Goal: Obtain resource: Download file/media

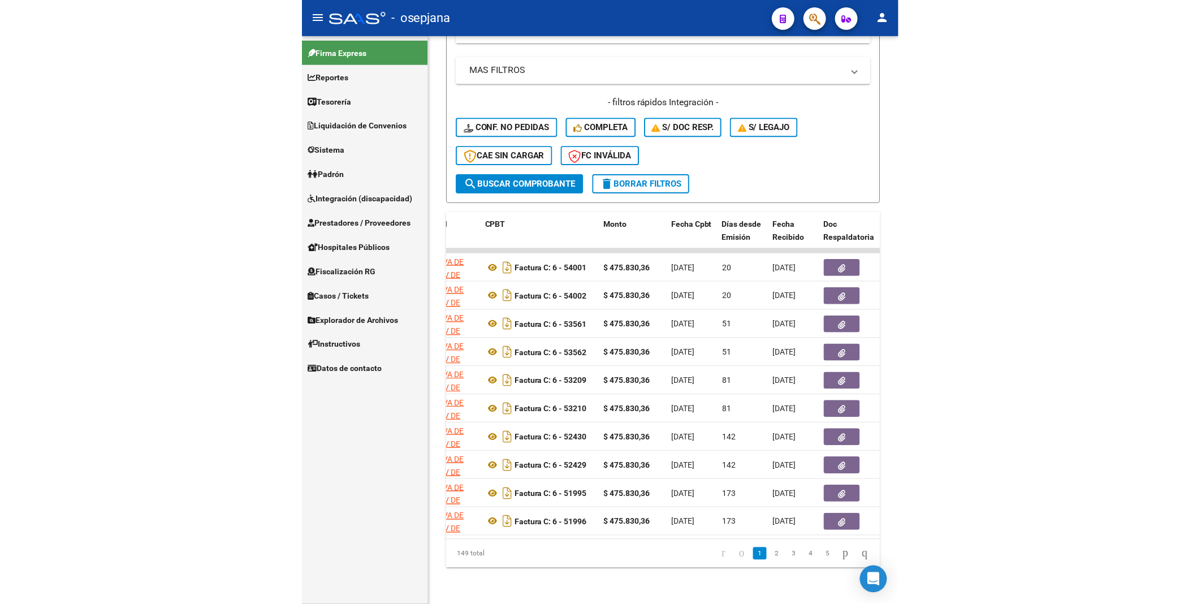
scroll to position [292, 0]
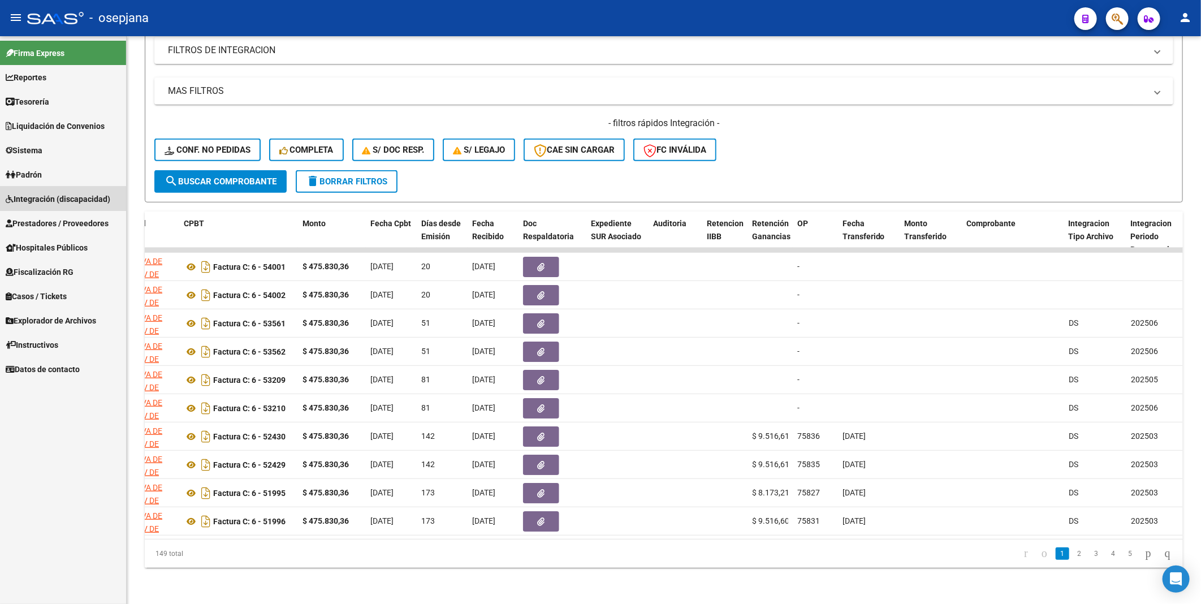
click at [41, 198] on span "Integración (discapacidad)" at bounding box center [58, 199] width 105 height 12
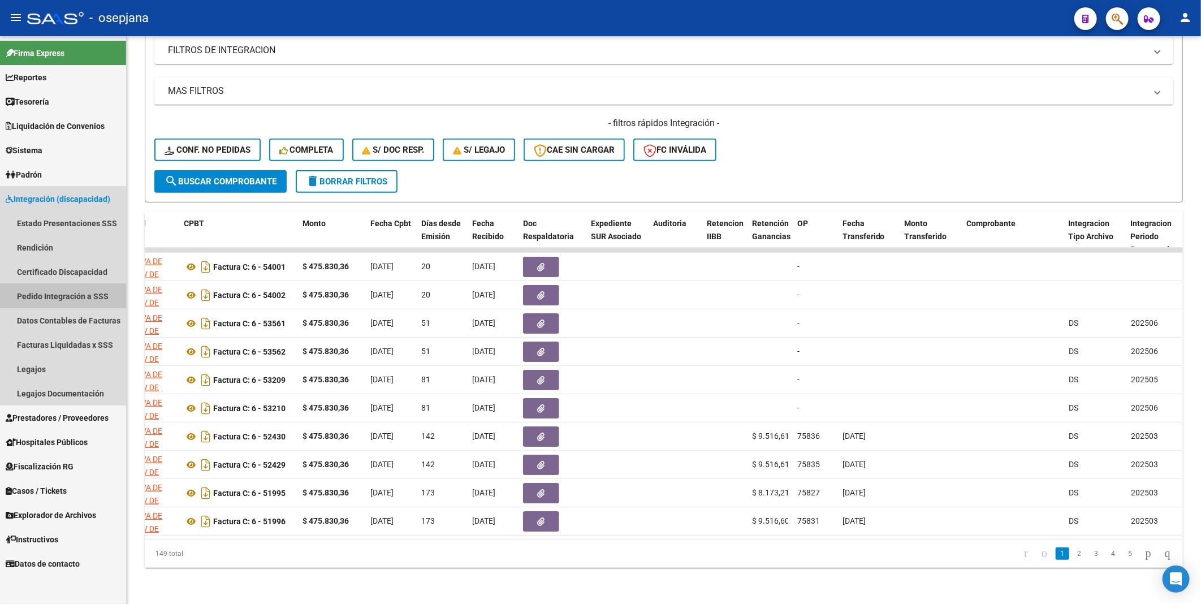
click at [51, 300] on link "Pedido Integración a SSS" at bounding box center [63, 296] width 126 height 24
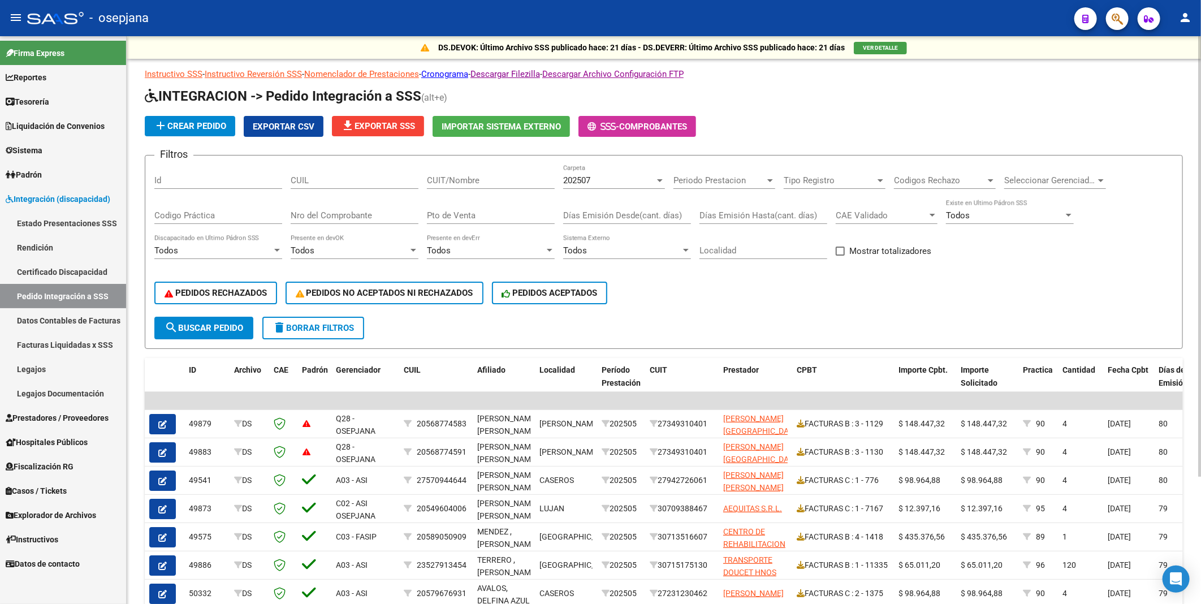
click at [393, 127] on span "file_download Exportar SSS" at bounding box center [378, 126] width 74 height 10
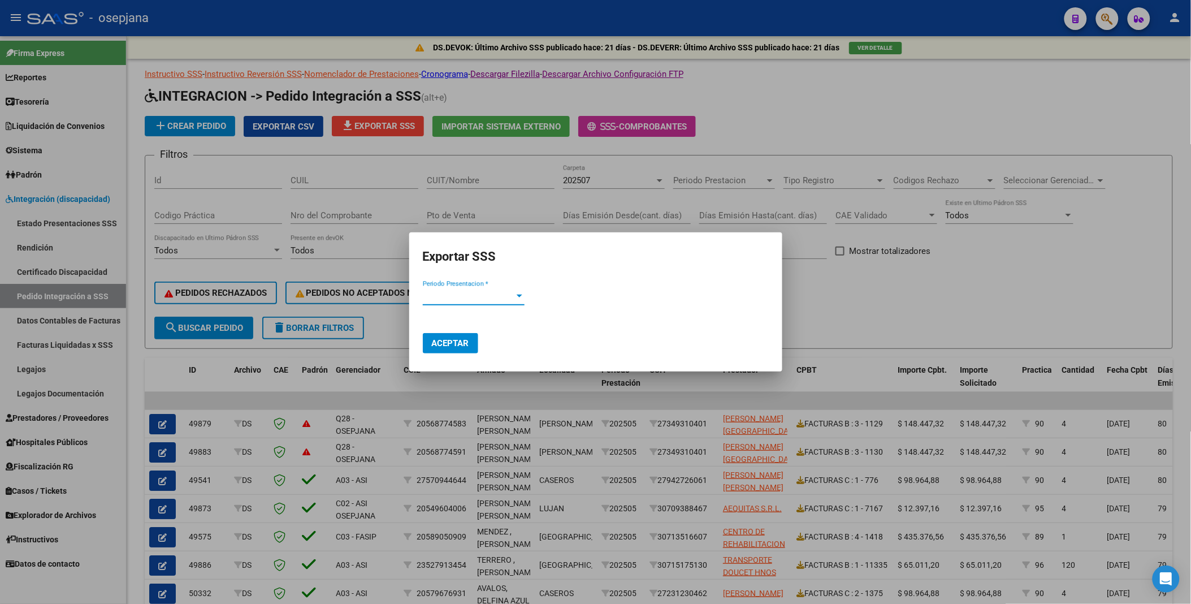
click at [456, 291] on span "Periodo Presentacion *" at bounding box center [469, 296] width 92 height 10
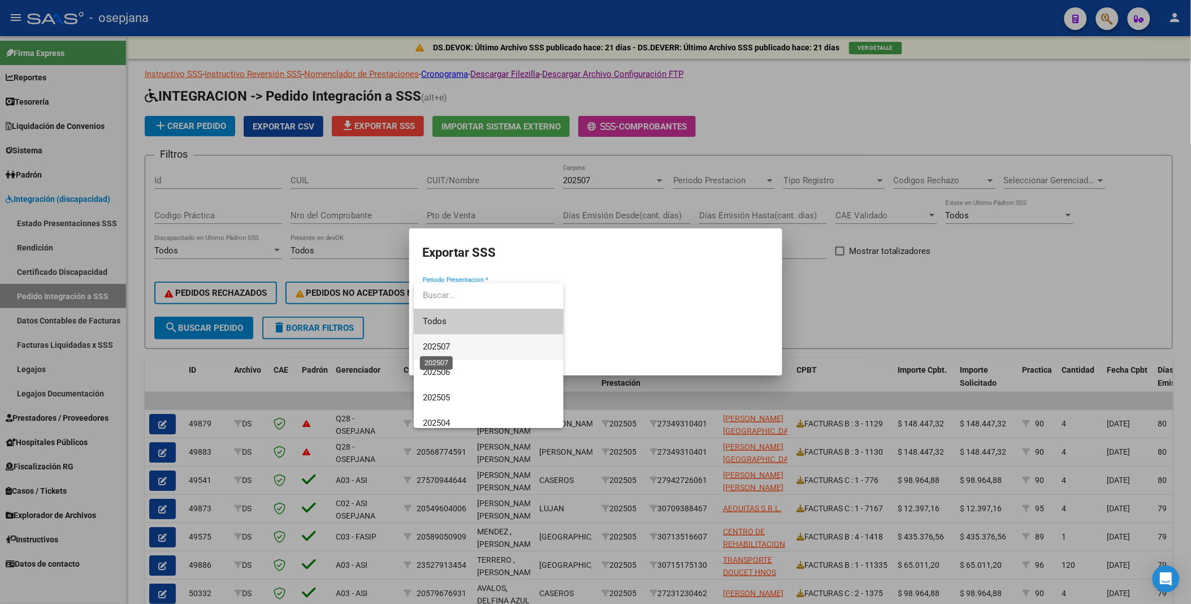
click at [445, 347] on span "202507" at bounding box center [436, 346] width 27 height 10
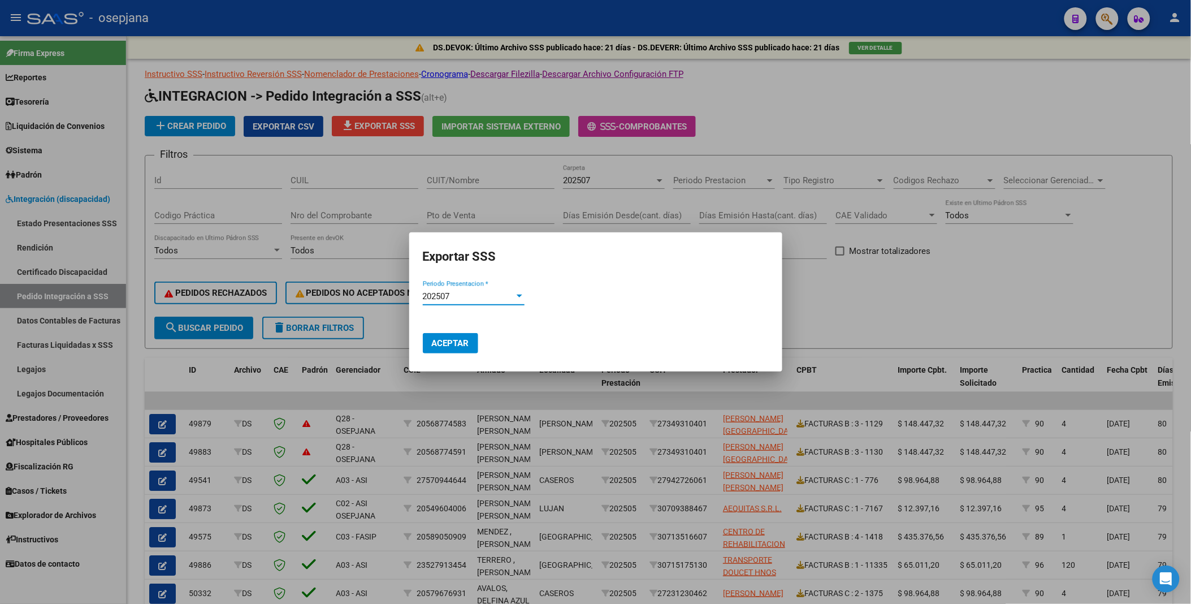
click at [445, 347] on span "Aceptar" at bounding box center [450, 343] width 37 height 10
drag, startPoint x: 977, startPoint y: 137, endPoint x: 951, endPoint y: 128, distance: 27.4
click at [597, 137] on div at bounding box center [595, 302] width 1191 height 604
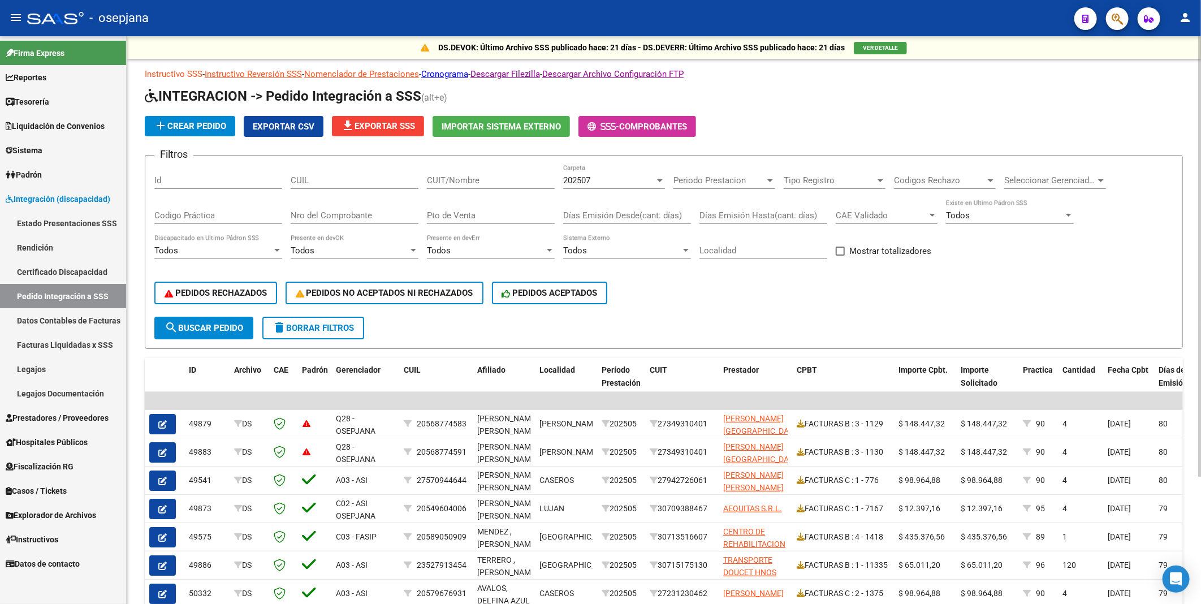
click at [174, 73] on link "Instructivo SSS" at bounding box center [174, 74] width 58 height 10
click at [57, 202] on span "Integración (discapacidad)" at bounding box center [58, 199] width 105 height 12
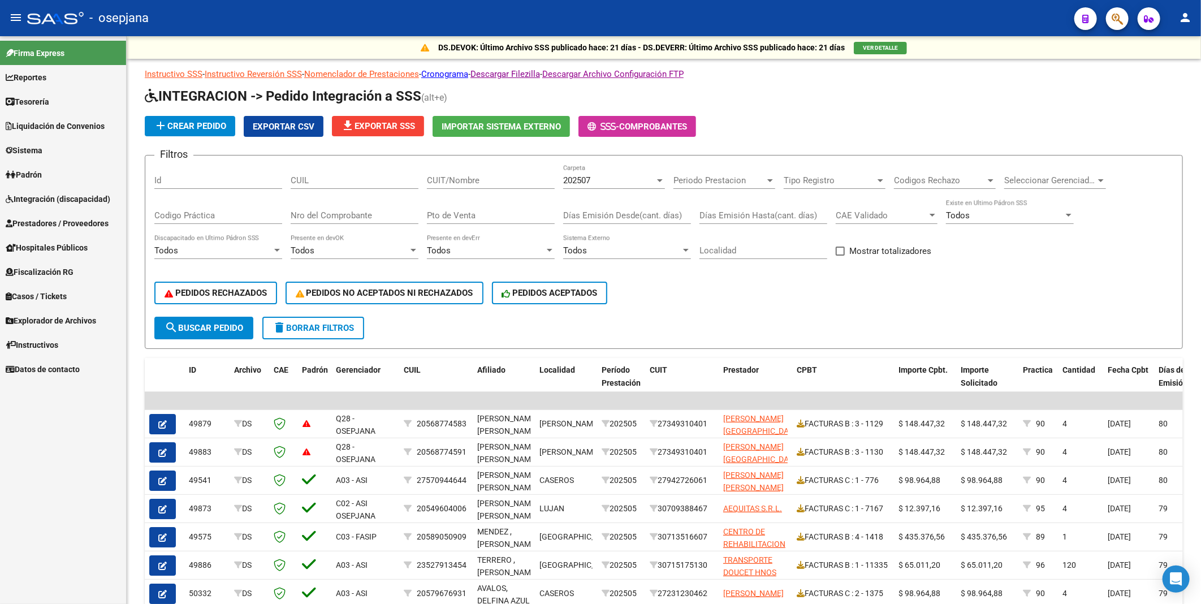
click at [50, 269] on span "Fiscalización RG" at bounding box center [40, 272] width 68 height 12
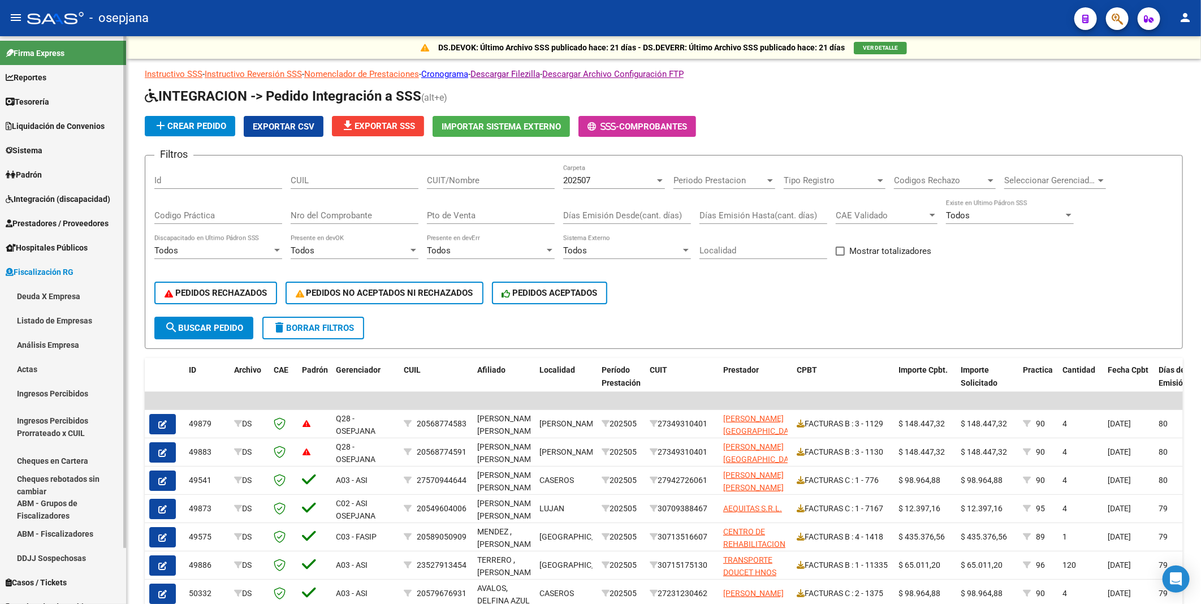
click at [50, 293] on link "Deuda X Empresa" at bounding box center [63, 296] width 126 height 24
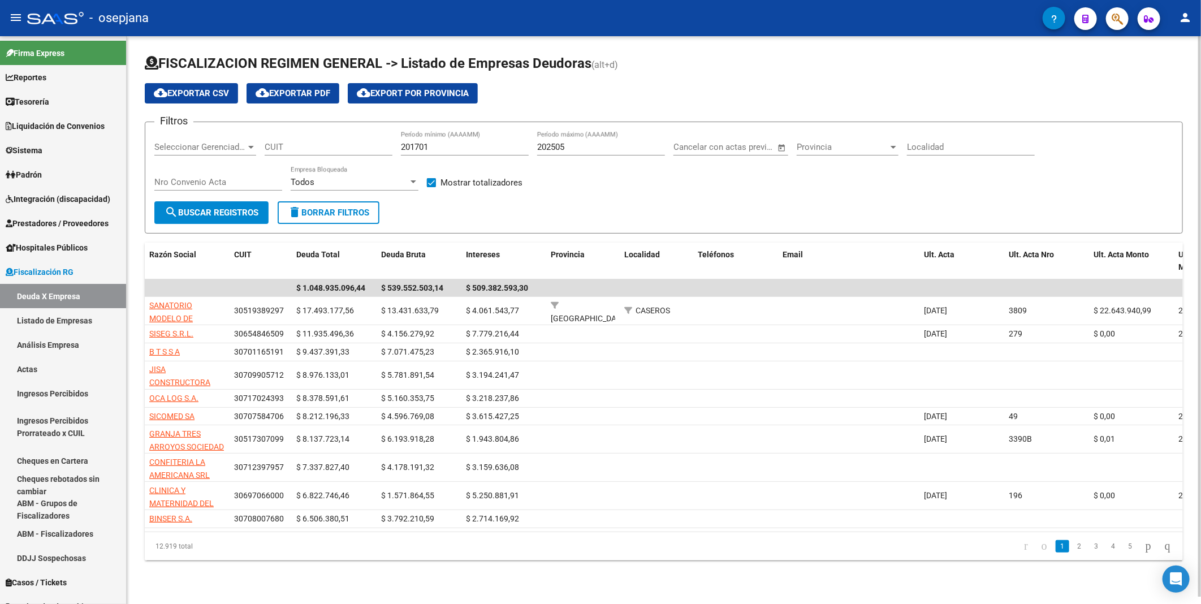
click at [322, 149] on input "CUIT" at bounding box center [329, 147] width 128 height 10
paste input "30-71221568-9"
type input "30-71221568-9"
click at [240, 212] on span "search Buscar Registros" at bounding box center [211, 212] width 94 height 10
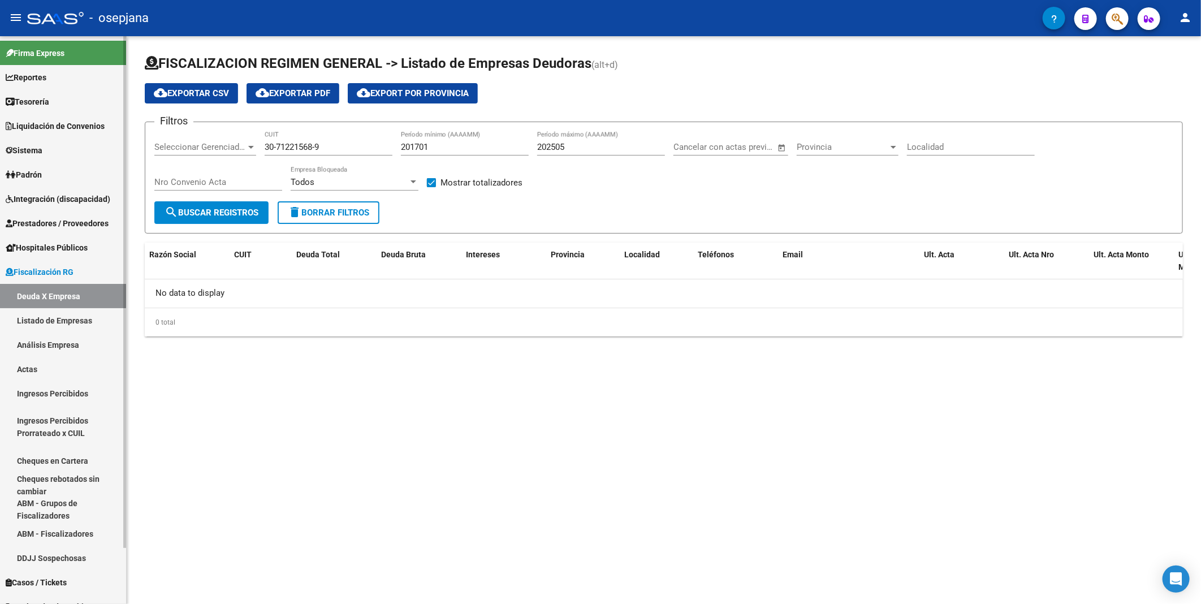
click at [61, 318] on link "Listado de Empresas" at bounding box center [63, 320] width 126 height 24
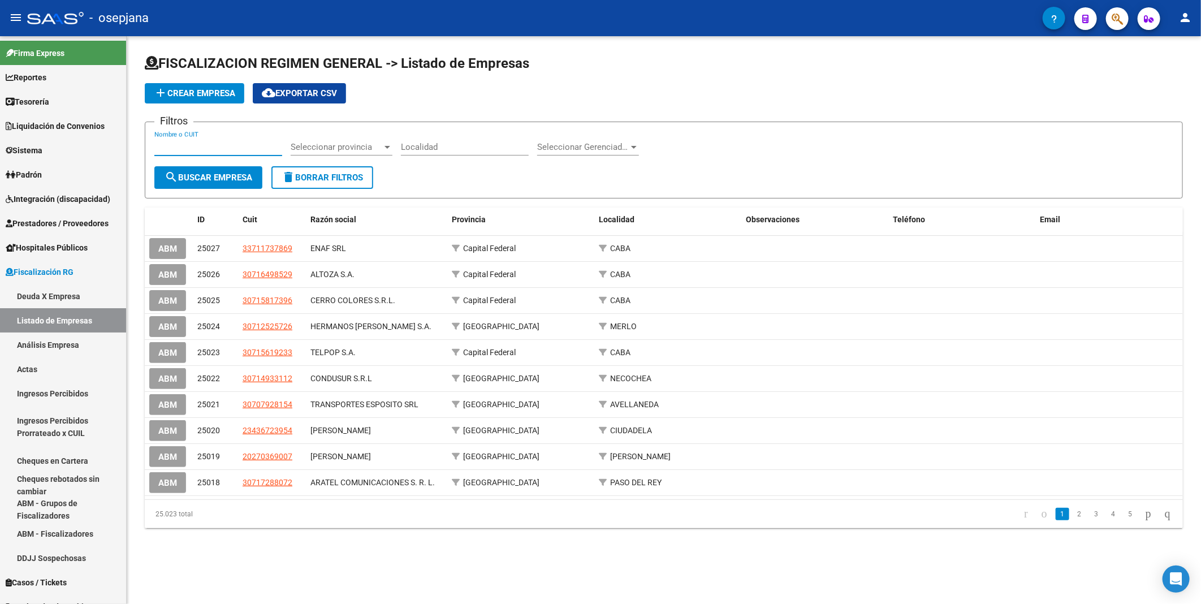
click at [233, 149] on input "Nombre o CUIT" at bounding box center [218, 147] width 128 height 10
paste input "30712215689"
type input "30712215689"
click at [219, 178] on span "search Buscar Empresa" at bounding box center [208, 177] width 88 height 10
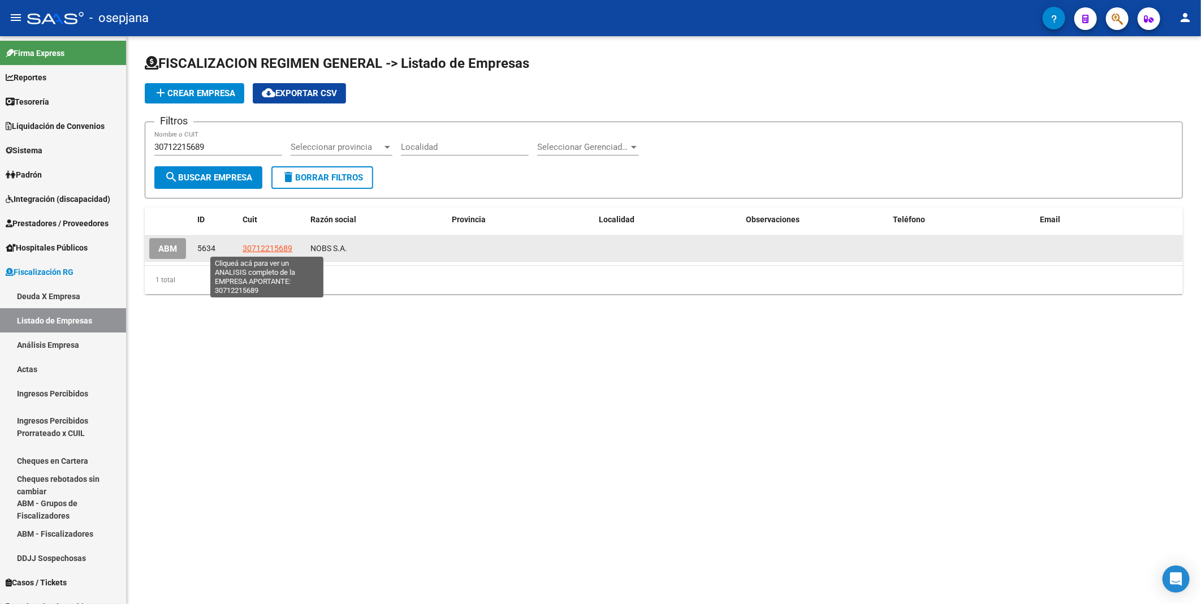
click at [274, 245] on span "30712215689" at bounding box center [268, 248] width 50 height 9
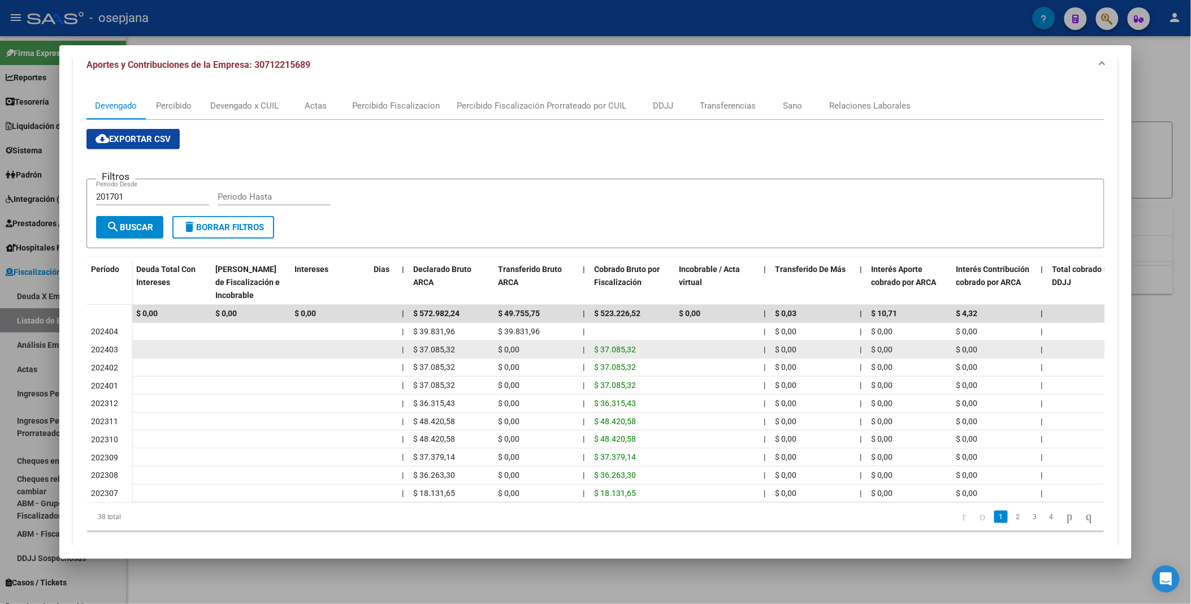
click at [597, 349] on span "$ 37.085,32" at bounding box center [615, 349] width 42 height 9
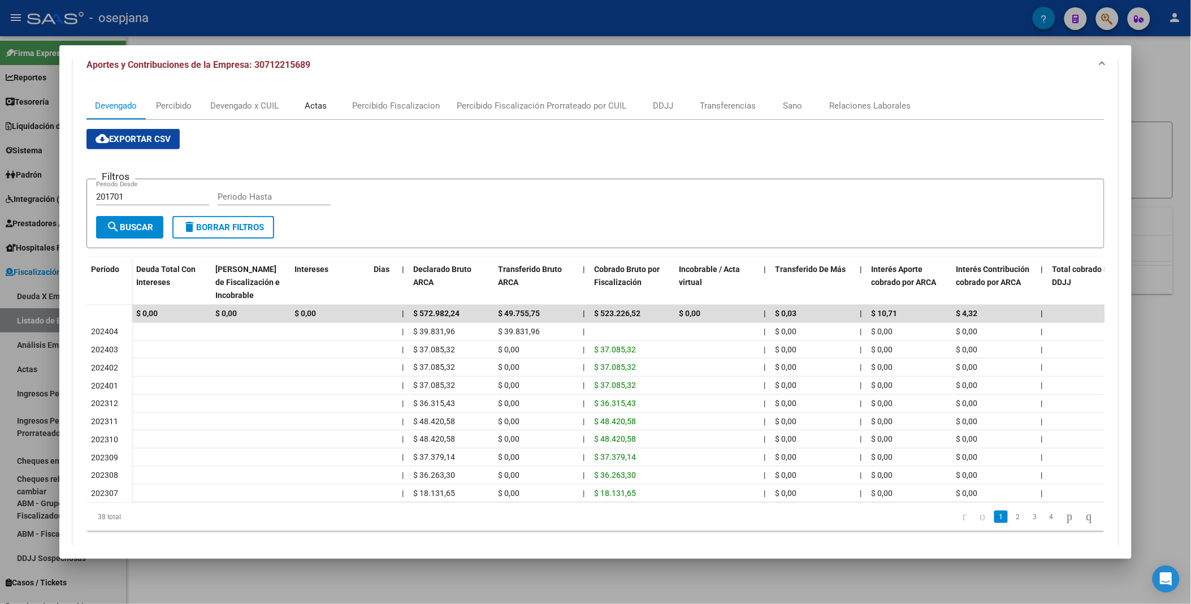
click at [313, 105] on div "Actas" at bounding box center [316, 105] width 22 height 12
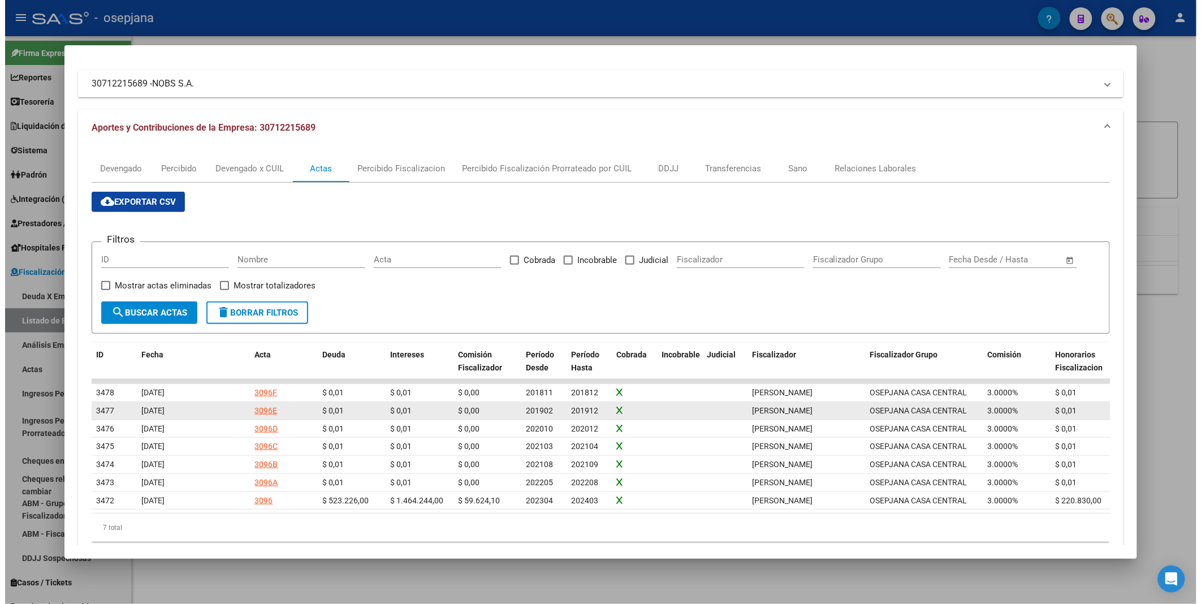
scroll to position [89, 0]
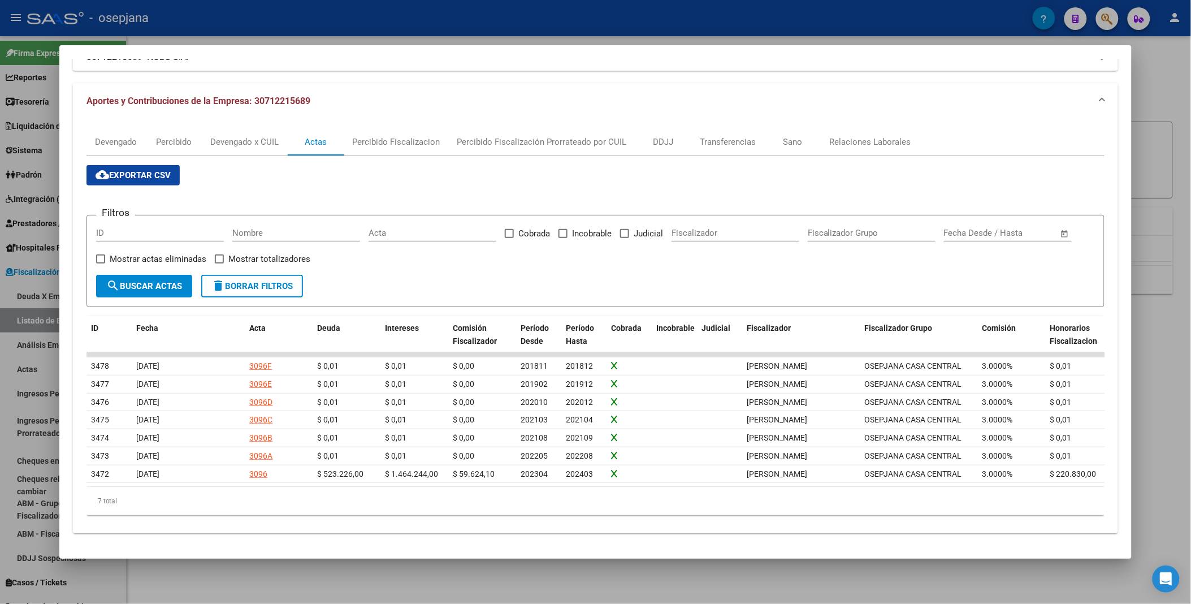
click at [552, 8] on div at bounding box center [595, 302] width 1191 height 604
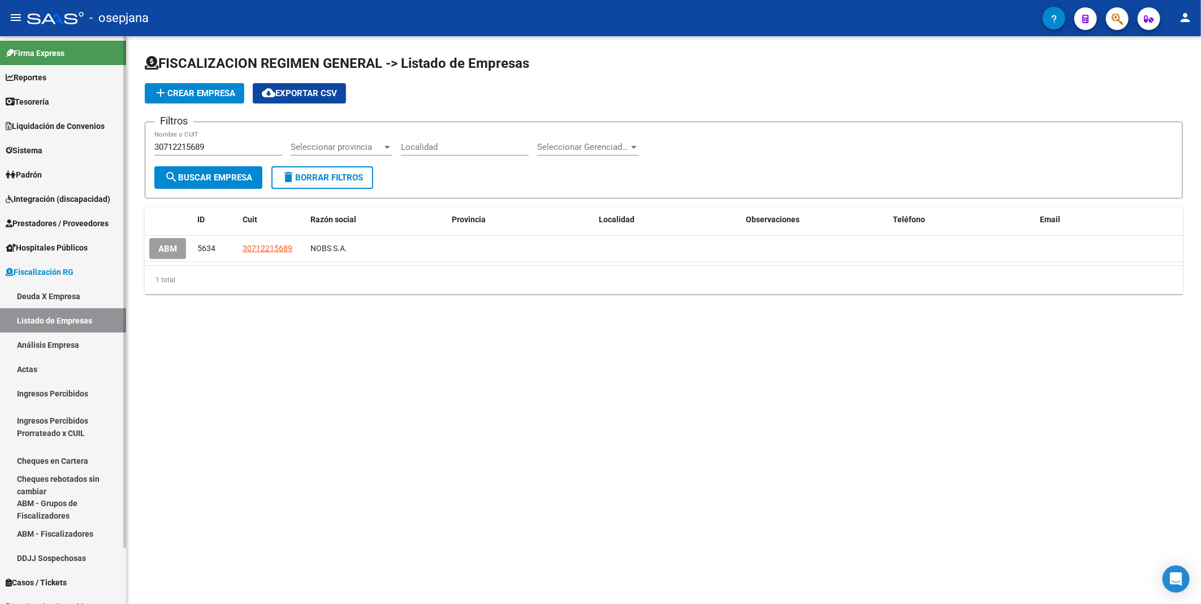
click at [48, 268] on span "Fiscalización RG" at bounding box center [40, 272] width 68 height 12
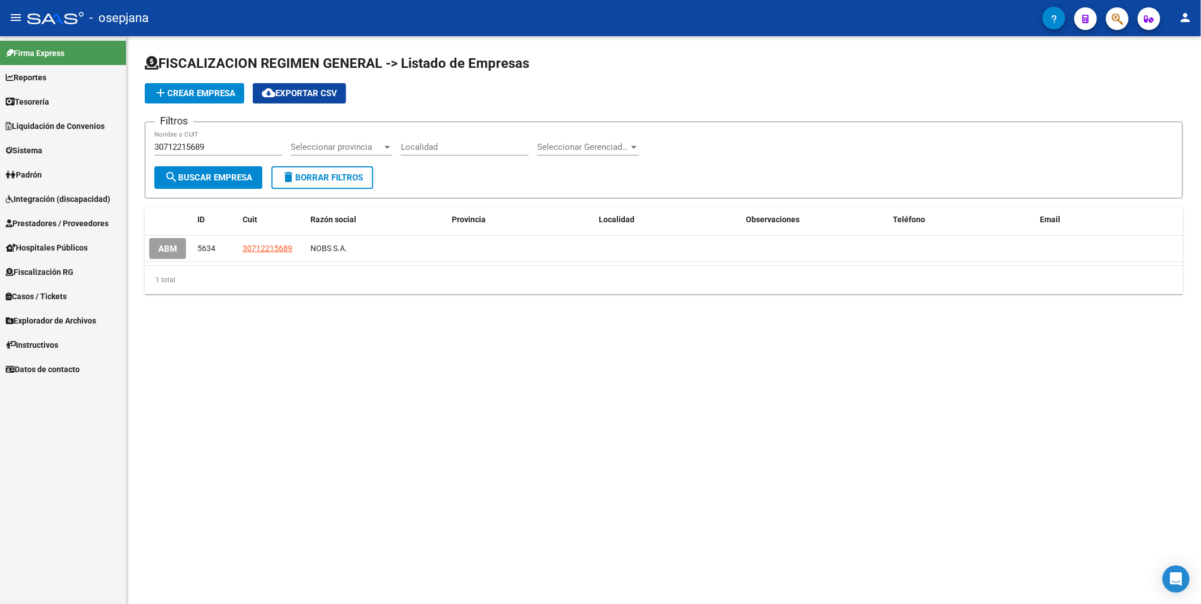
click at [53, 198] on span "Integración (discapacidad)" at bounding box center [58, 199] width 105 height 12
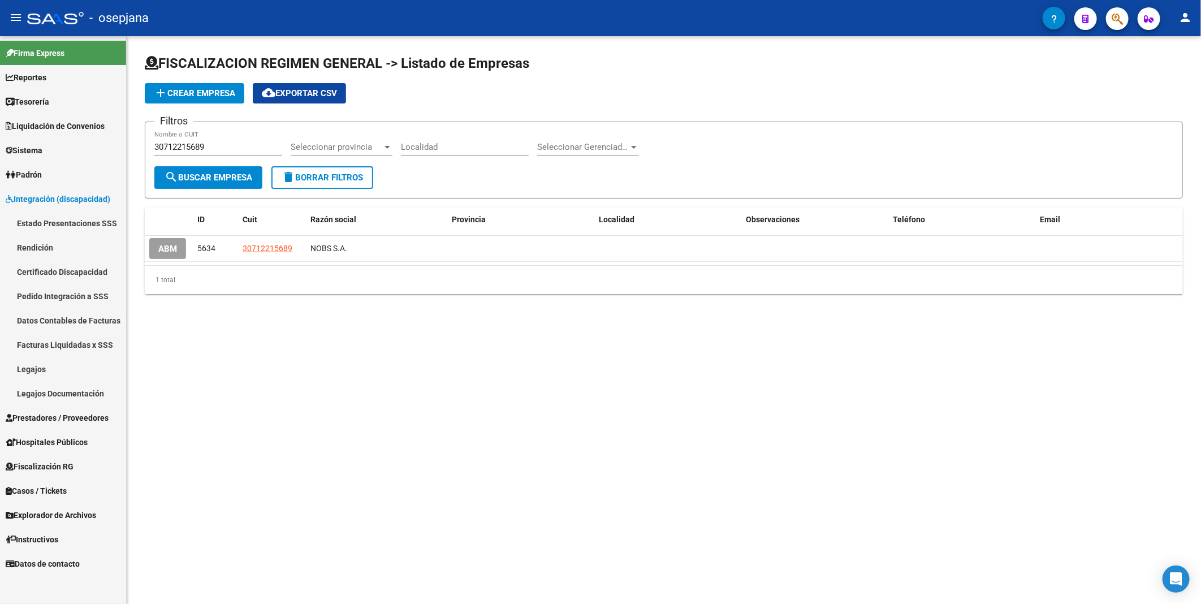
click at [49, 296] on link "Pedido Integración a SSS" at bounding box center [63, 296] width 126 height 24
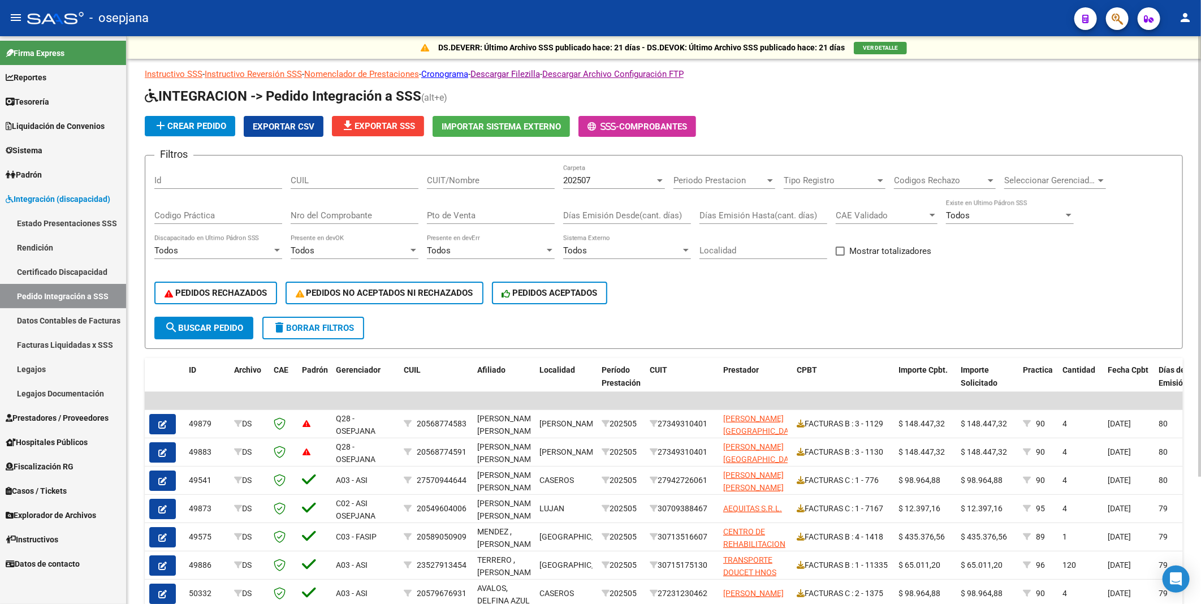
click at [394, 118] on button "file_download Exportar SSS" at bounding box center [378, 126] width 92 height 20
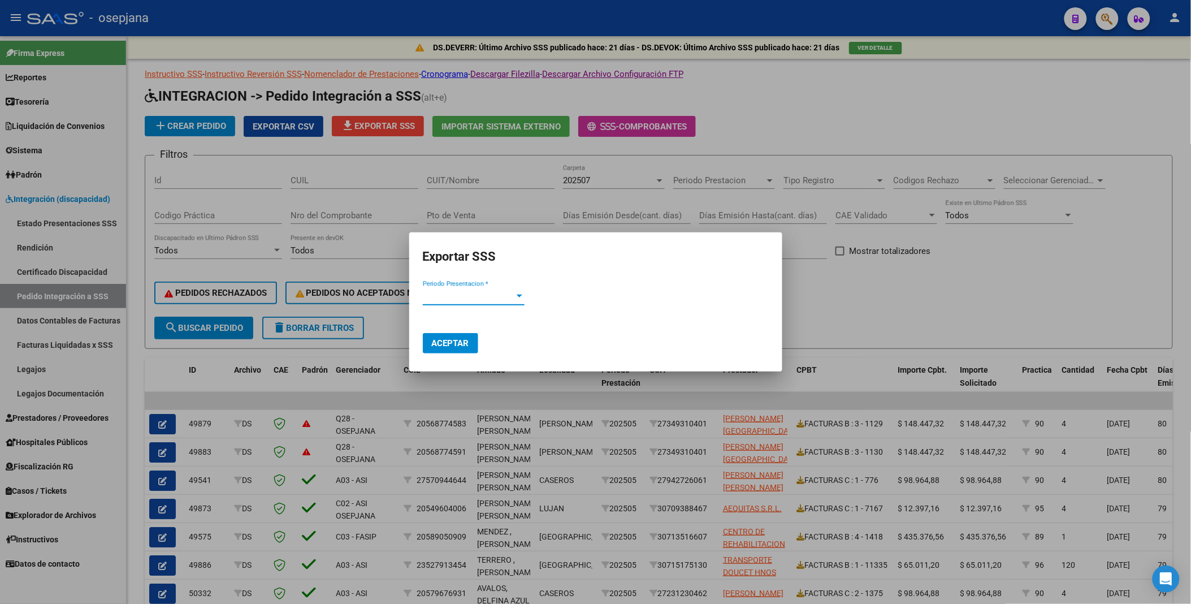
click at [455, 295] on span "Periodo Presentacion *" at bounding box center [469, 296] width 92 height 10
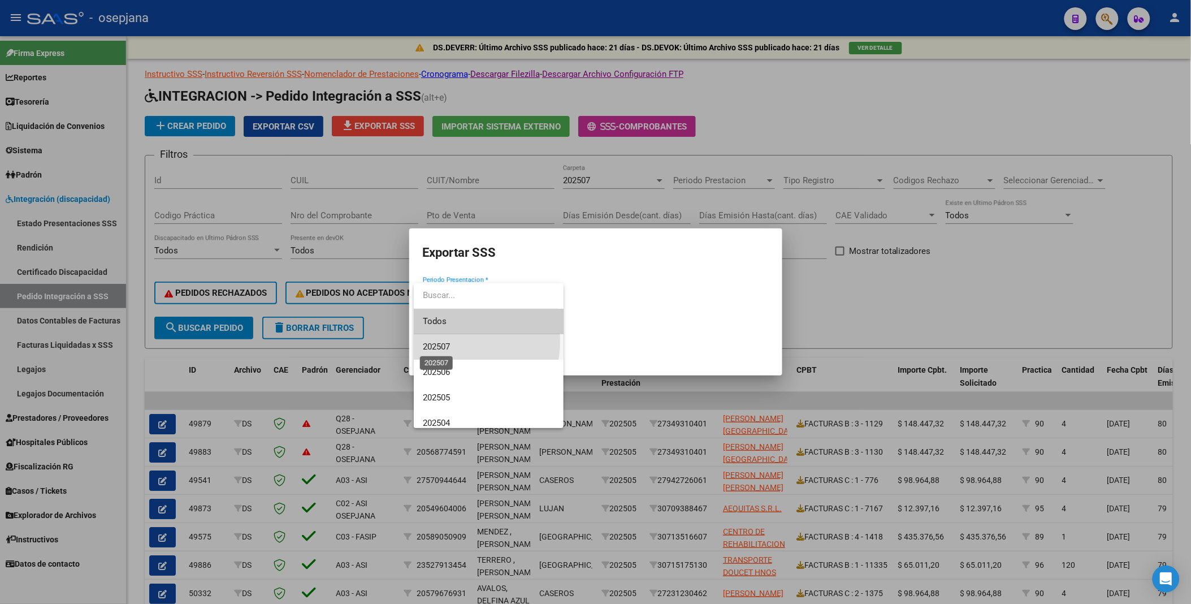
click at [448, 341] on span "202507" at bounding box center [436, 346] width 27 height 10
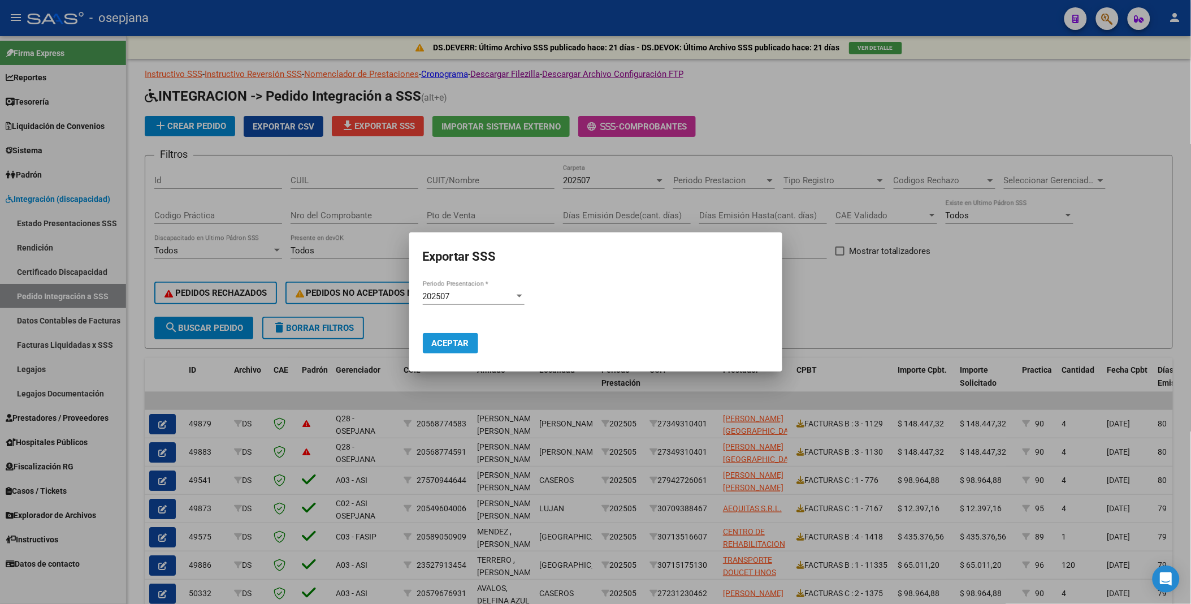
click at [448, 341] on span "Aceptar" at bounding box center [450, 343] width 37 height 10
click at [597, 83] on div at bounding box center [595, 302] width 1191 height 604
